Goal: Task Accomplishment & Management: Complete application form

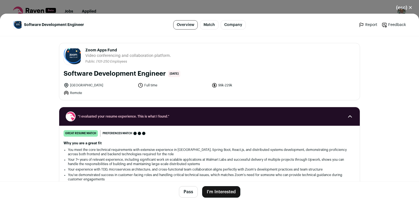
click at [211, 189] on button "I'm Interested" at bounding box center [221, 191] width 38 height 11
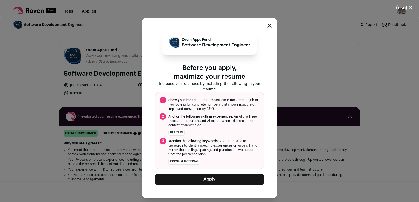
click at [204, 183] on button "Apply" at bounding box center [209, 178] width 109 height 11
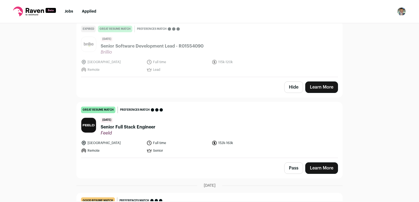
scroll to position [625, 0]
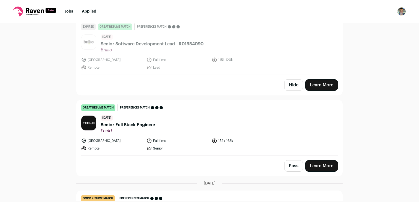
click at [319, 160] on link "Learn More" at bounding box center [322, 165] width 33 height 11
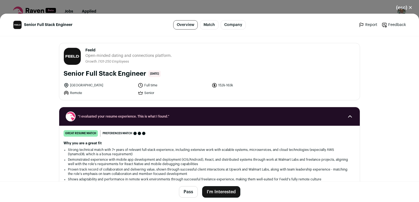
click at [220, 192] on button "I'm Interested" at bounding box center [221, 191] width 38 height 11
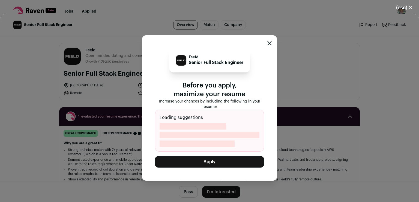
click at [218, 165] on button "Apply" at bounding box center [209, 161] width 109 height 11
